Goal: Transaction & Acquisition: Obtain resource

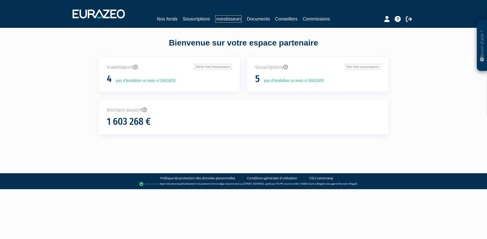
click at [228, 18] on link "Investisseurs" at bounding box center [228, 18] width 27 height 7
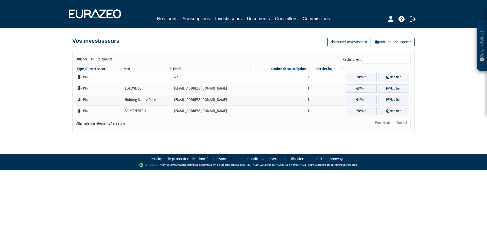
click at [360, 80] on link "Voir" at bounding box center [360, 77] width 31 height 8
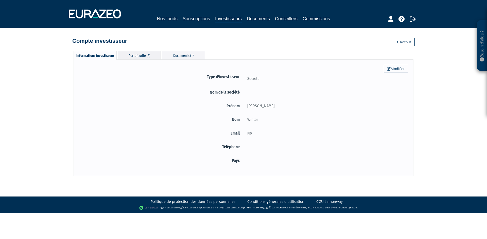
click at [148, 55] on div "Portefeuille (2)" at bounding box center [139, 55] width 43 height 8
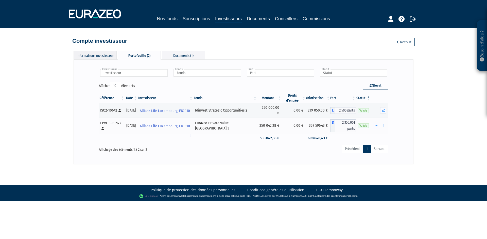
click at [94, 52] on div "Informations investisseur" at bounding box center [94, 55] width 43 height 8
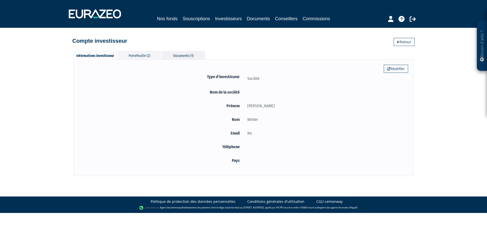
click at [181, 53] on div "Documents (1)" at bounding box center [183, 55] width 43 height 8
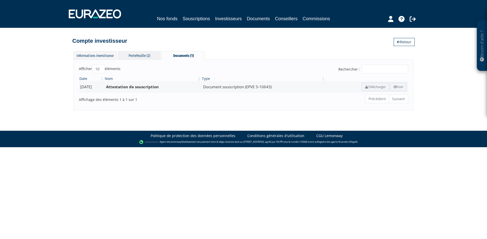
click at [127, 57] on div "Portefeuille (2)" at bounding box center [139, 55] width 43 height 8
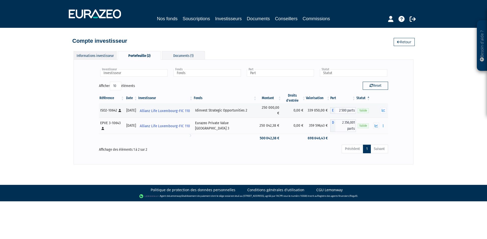
click at [109, 56] on div "Informations investisseur" at bounding box center [94, 55] width 43 height 8
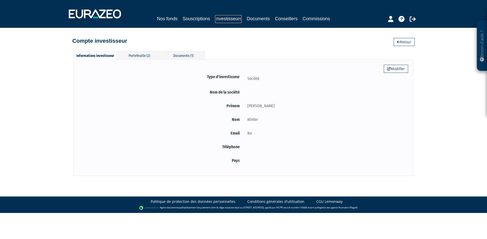
click at [225, 21] on link "Investisseurs" at bounding box center [228, 19] width 27 height 8
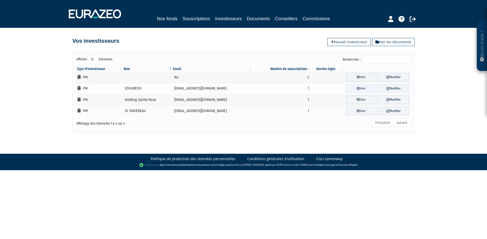
click at [363, 90] on link "Voir" at bounding box center [360, 89] width 31 height 8
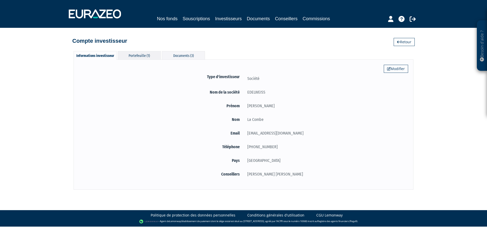
click at [142, 56] on div "Portefeuille (1)" at bounding box center [139, 55] width 43 height 8
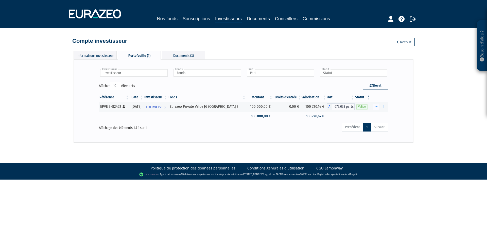
drag, startPoint x: 111, startPoint y: 52, endPoint x: 123, endPoint y: 48, distance: 12.7
click at [113, 51] on div "Informations investisseur Portefeuille (1) Documents (3) Modifier Type d'invest…" at bounding box center [243, 94] width 289 height 97
click at [223, 21] on link "Investisseurs" at bounding box center [228, 19] width 27 height 8
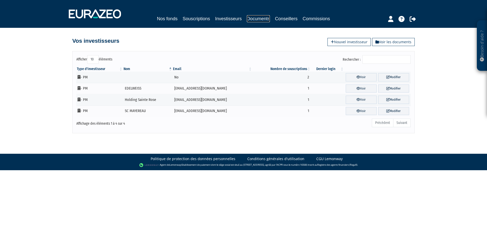
click at [265, 19] on link "Documents" at bounding box center [258, 18] width 23 height 7
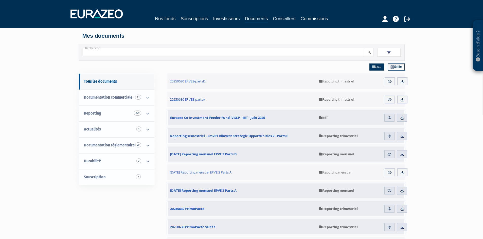
click at [149, 98] on icon at bounding box center [147, 98] width 13 height 16
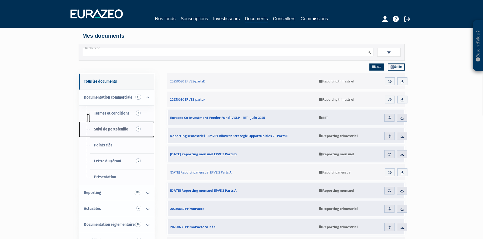
click at [119, 130] on span "Suivi de portefeuille 7" at bounding box center [111, 129] width 34 height 5
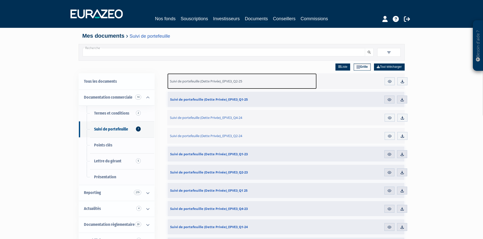
click at [214, 83] on span "Suivi de portefeuille (Dette Privée)_EPVE3_Q2-25" at bounding box center [206, 81] width 72 height 5
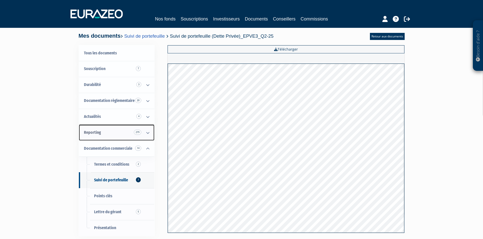
click at [126, 130] on link "Reporting 279" at bounding box center [117, 133] width 76 height 16
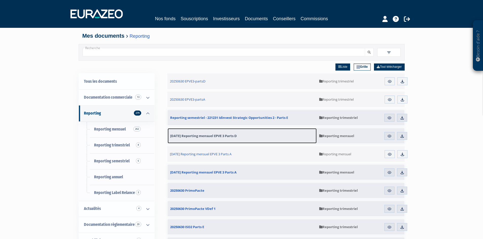
click at [221, 137] on span "[DATE] Reporting mensuel EPVE 3 Parts D" at bounding box center [203, 136] width 67 height 5
